Goal: Navigation & Orientation: Find specific page/section

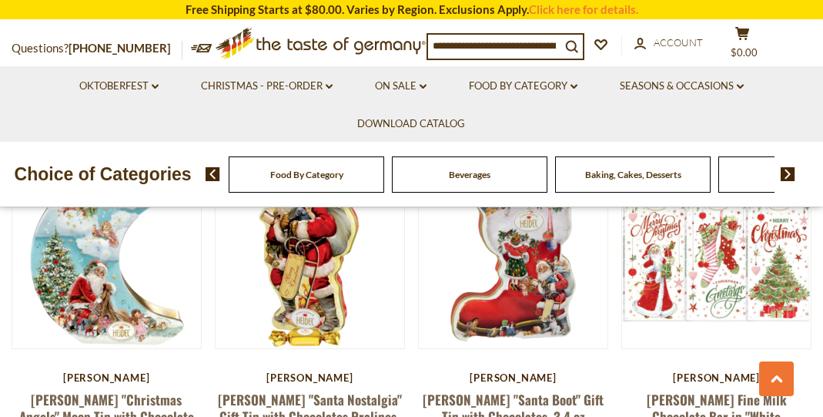
scroll to position [471, 0]
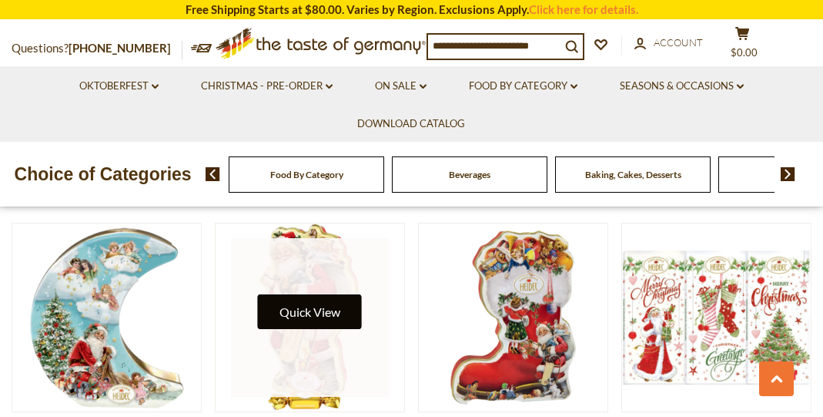
click at [319, 308] on button "Quick View" at bounding box center [310, 311] width 104 height 35
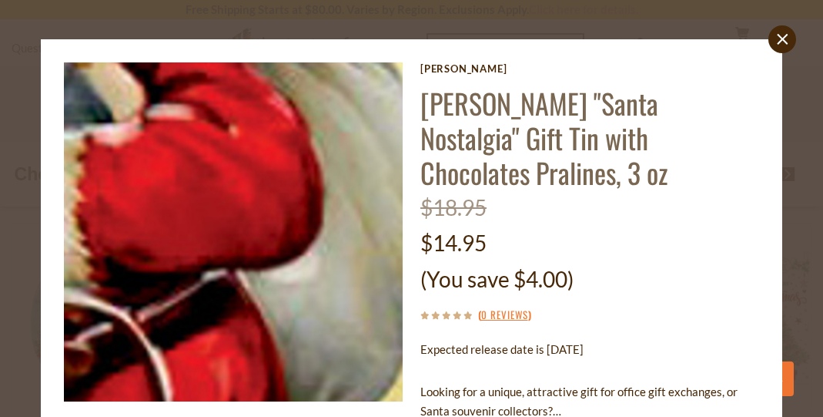
scroll to position [3, 0]
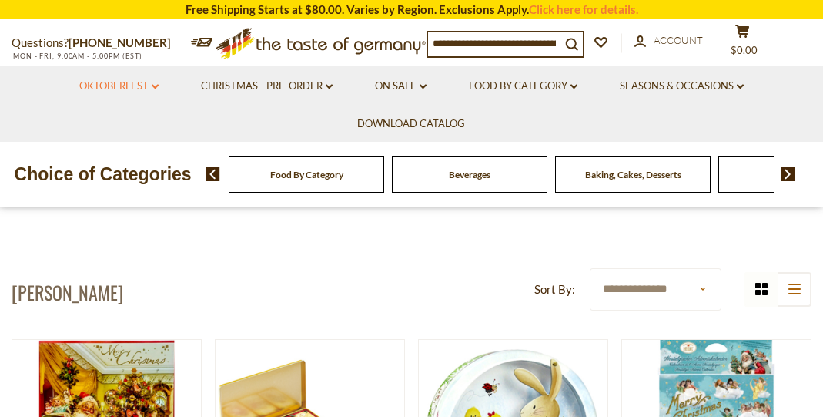
click at [155, 85] on icon "dropdown_arrow" at bounding box center [155, 86] width 7 height 5
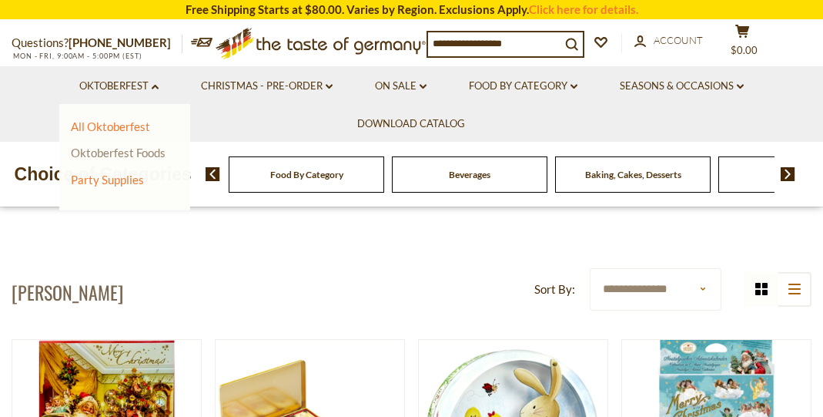
click at [138, 151] on link "Oktoberfest Foods" at bounding box center [118, 153] width 95 height 14
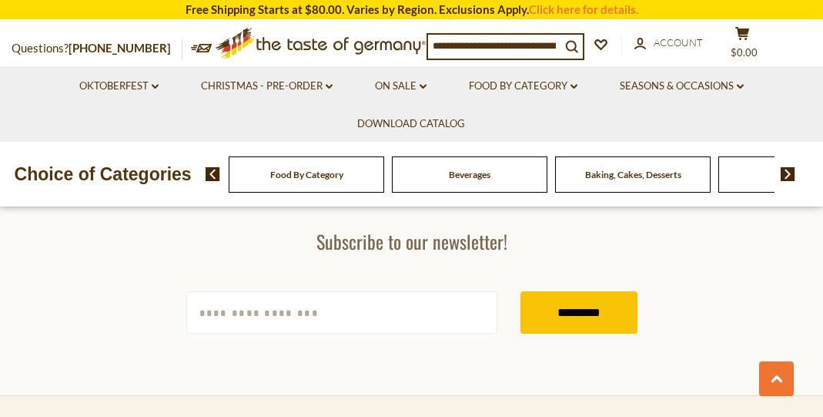
scroll to position [3136, 0]
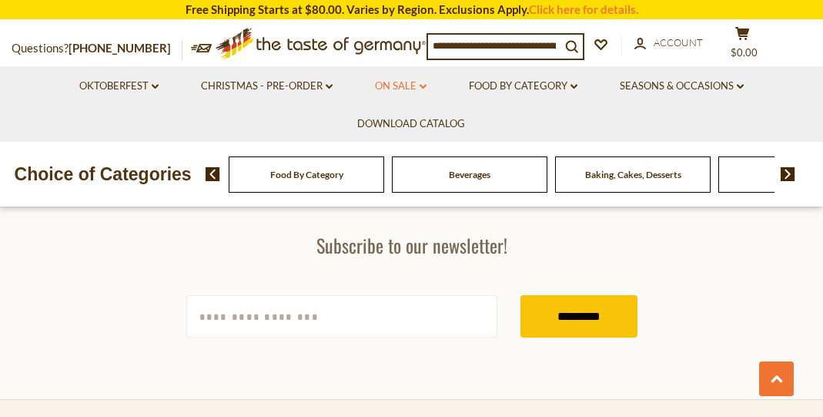
click at [402, 85] on link "On Sale dropdown_arrow" at bounding box center [401, 86] width 52 height 17
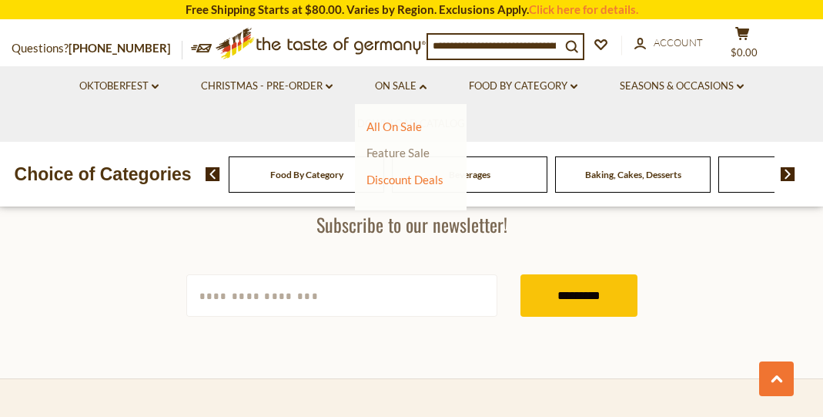
scroll to position [3162, 0]
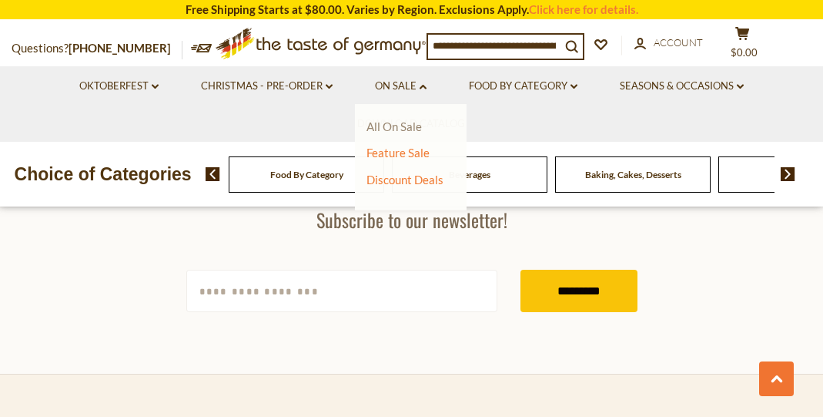
click at [385, 126] on link "All On Sale" at bounding box center [394, 126] width 55 height 14
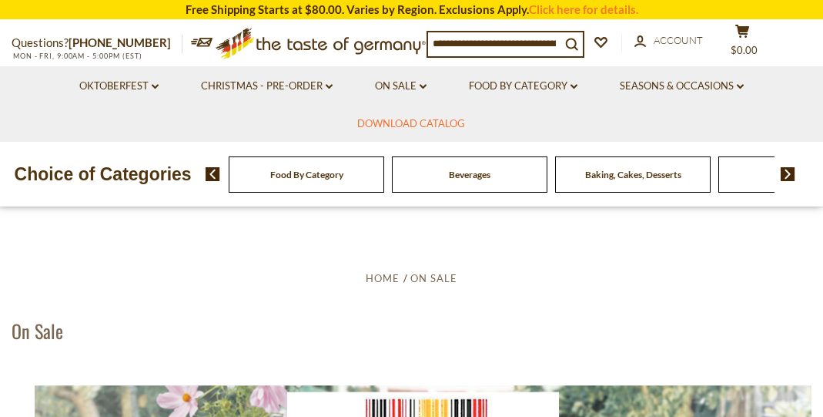
click at [398, 122] on link "Download Catalog" at bounding box center [411, 124] width 108 height 17
